Goal: Navigation & Orientation: Find specific page/section

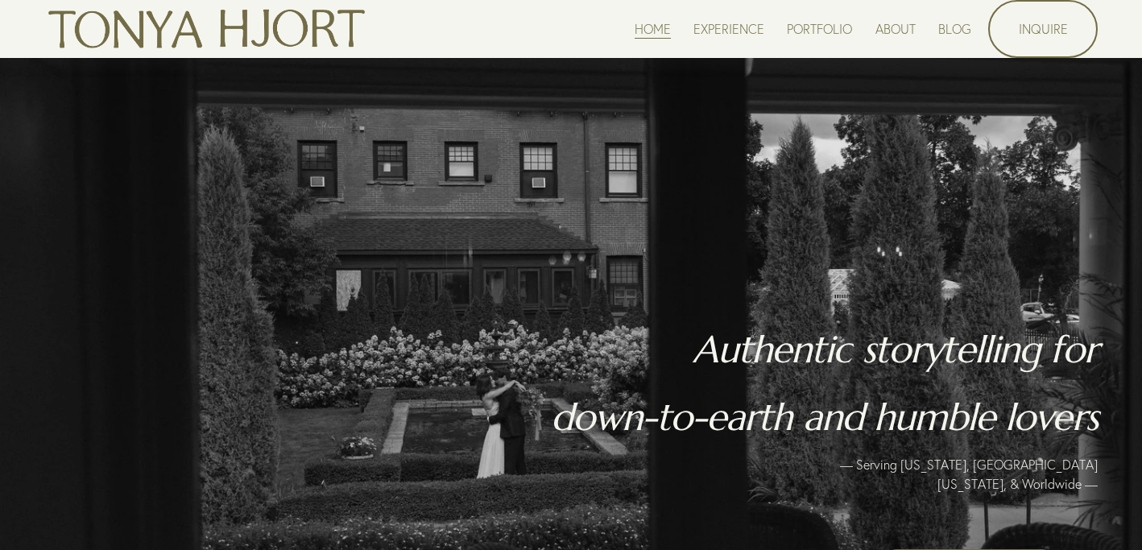
click at [822, 30] on link "PORTFOLIO" at bounding box center [819, 29] width 65 height 22
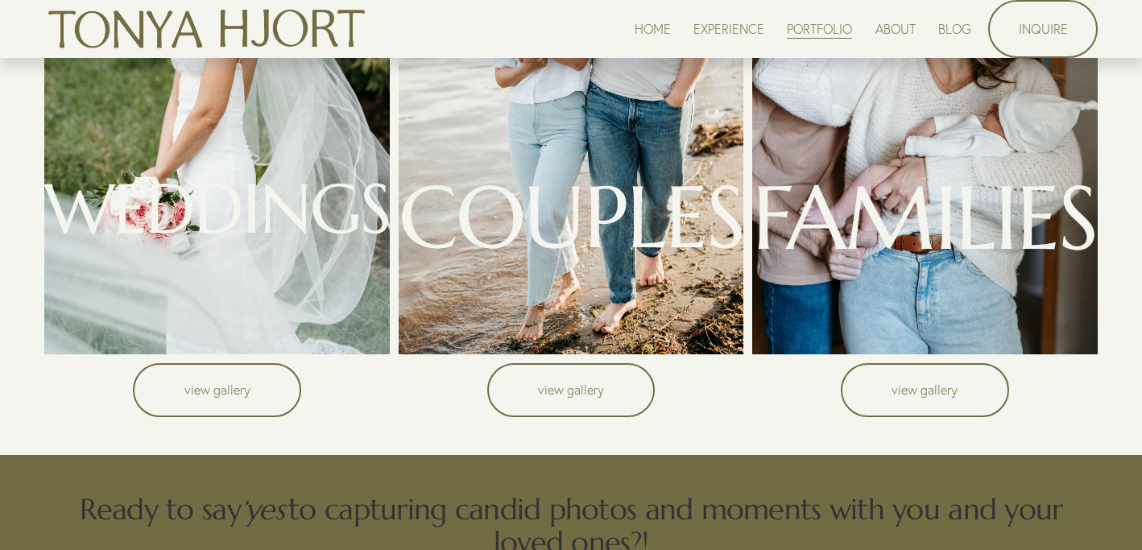
scroll to position [385, 0]
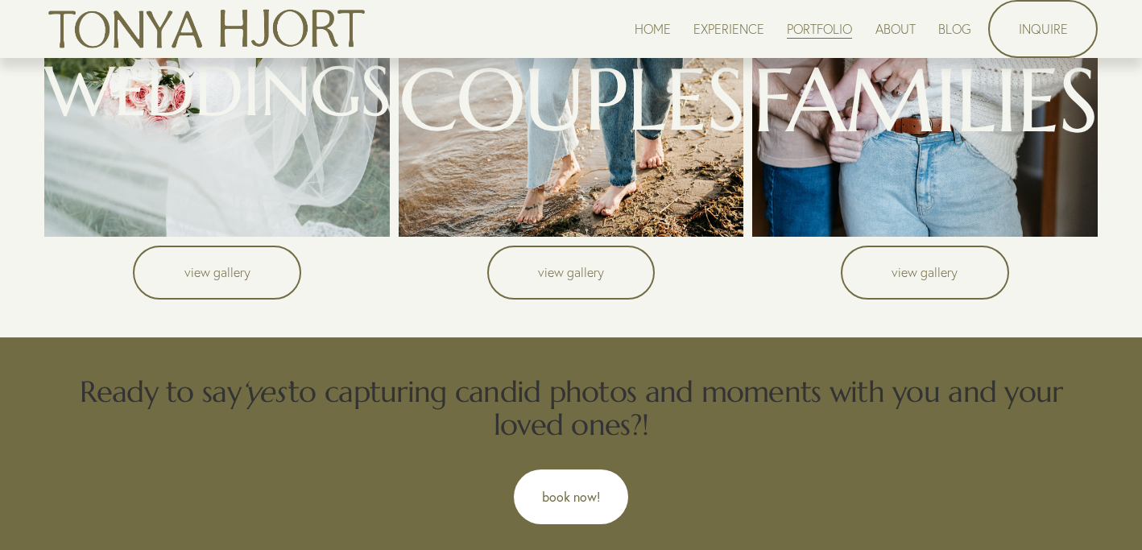
click at [238, 278] on link "view gallery" at bounding box center [217, 273] width 168 height 54
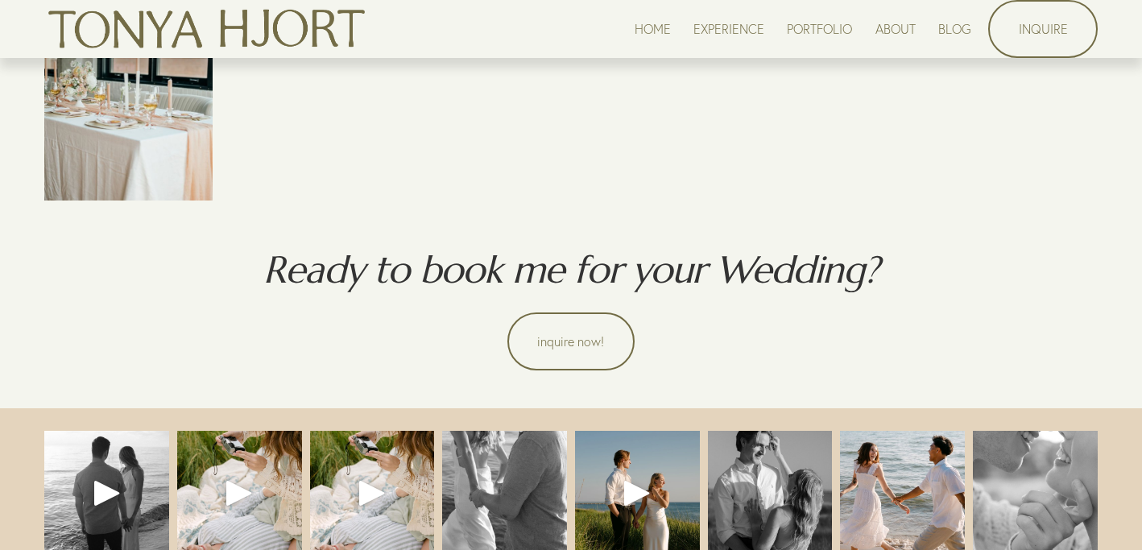
scroll to position [7196, 0]
